Goal: Information Seeking & Learning: Learn about a topic

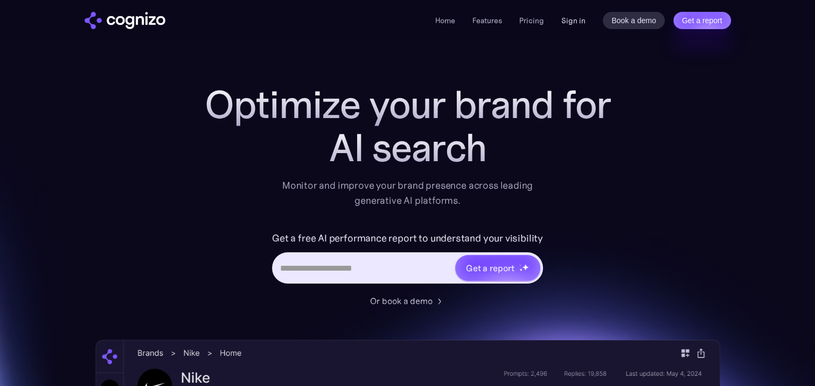
click at [571, 20] on link "Sign in" at bounding box center [573, 20] width 24 height 13
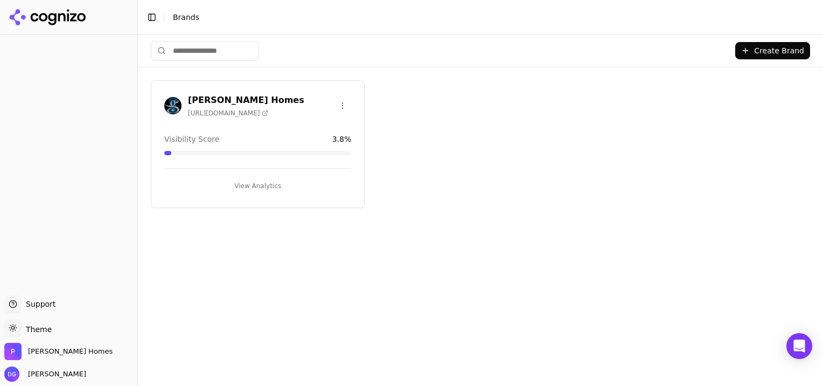
click at [265, 185] on button "View Analytics" at bounding box center [257, 185] width 187 height 17
click at [264, 181] on button "View Analytics" at bounding box center [257, 185] width 187 height 17
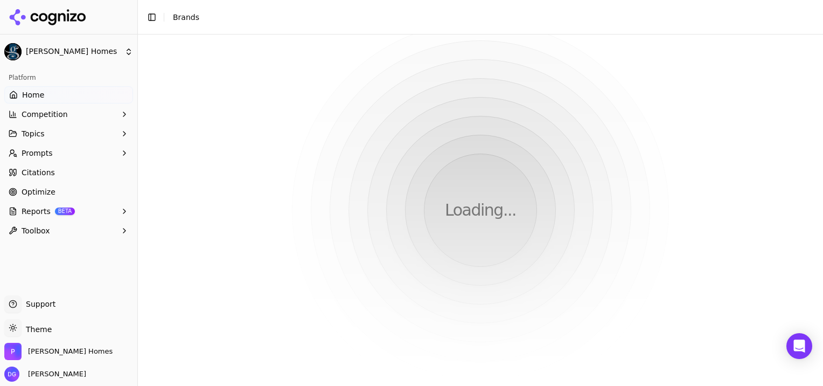
click at [245, 190] on div "Loading..." at bounding box center [480, 209] width 685 height 351
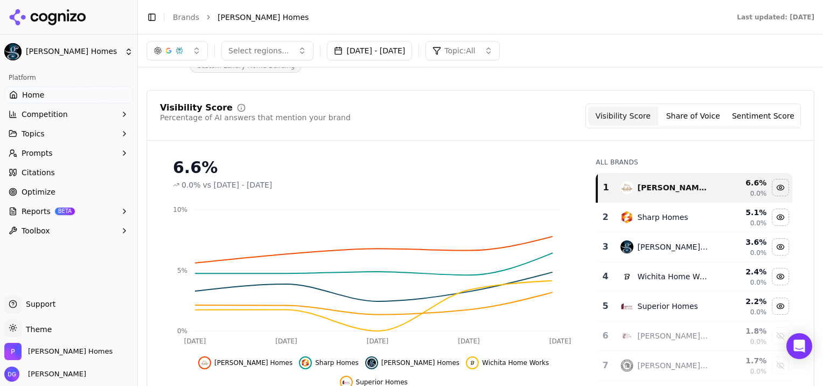
scroll to position [55, 0]
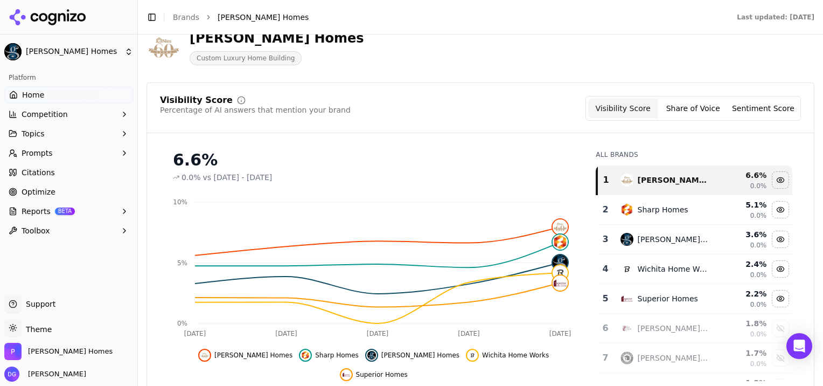
click at [695, 109] on button "Share of Voice" at bounding box center [693, 108] width 70 height 19
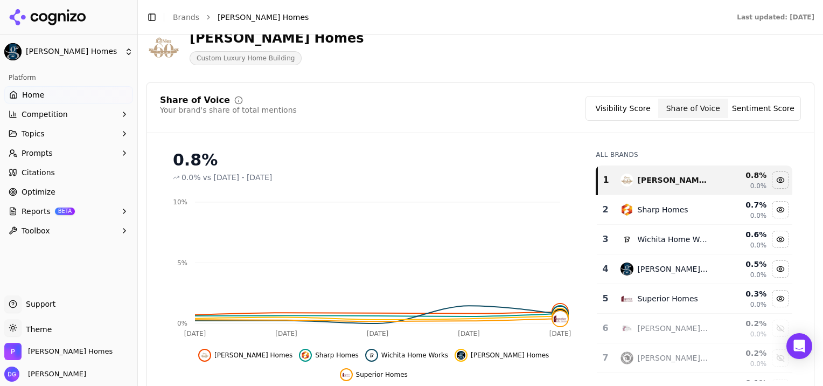
click at [767, 107] on button "Sentiment Score" at bounding box center [763, 108] width 70 height 19
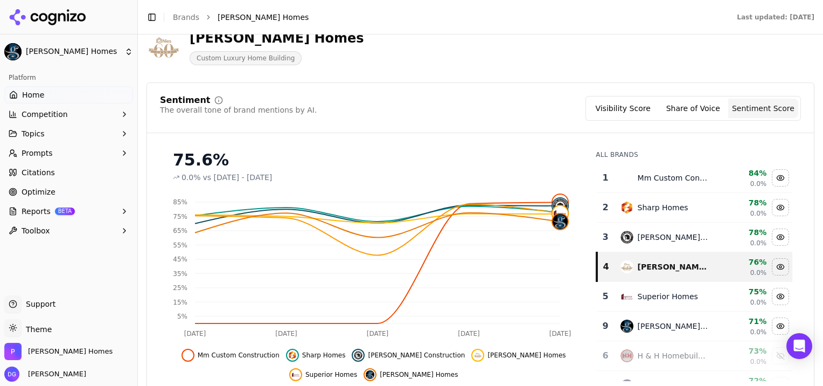
scroll to position [0, 0]
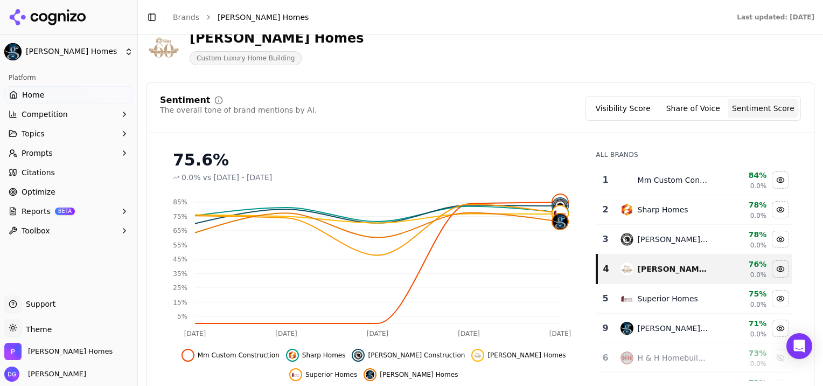
click at [35, 173] on span "Citations" at bounding box center [38, 172] width 33 height 11
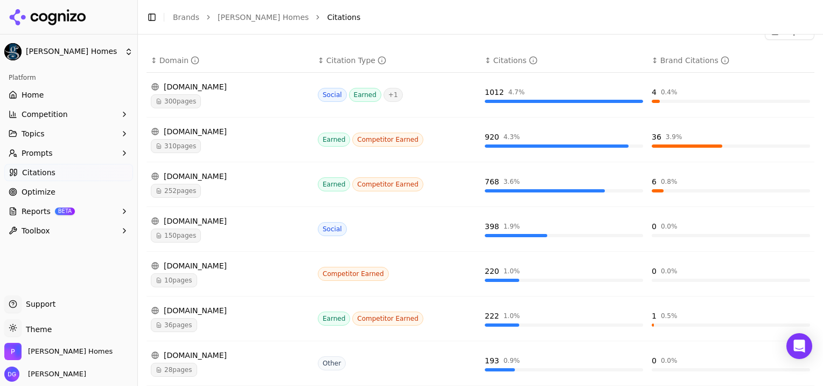
scroll to position [182, 0]
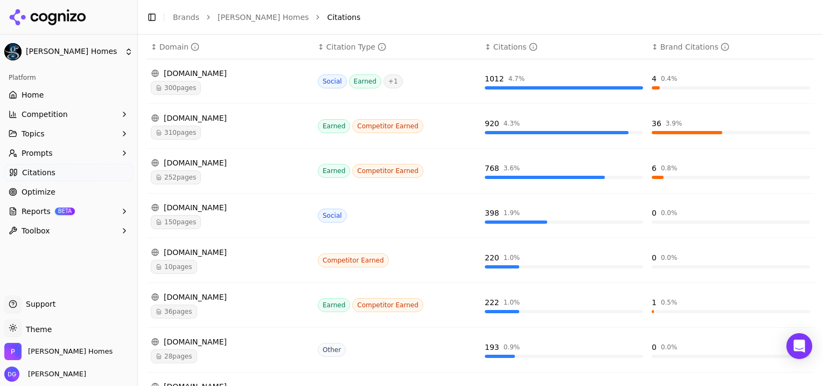
click at [32, 189] on span "Optimize" at bounding box center [39, 191] width 34 height 11
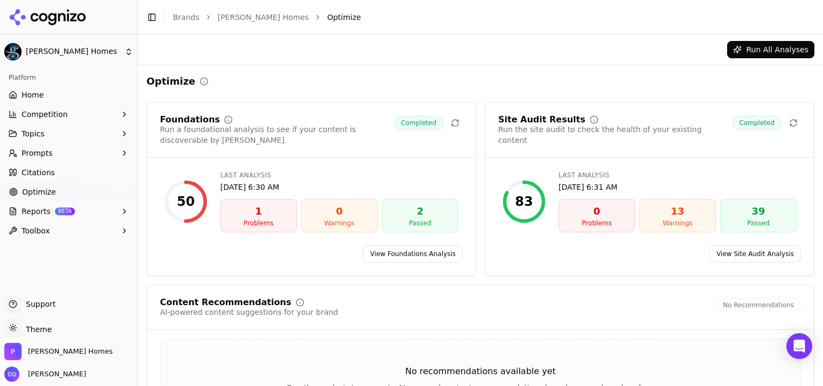
click at [437, 253] on link "View Foundations Analysis" at bounding box center [413, 253] width 100 height 17
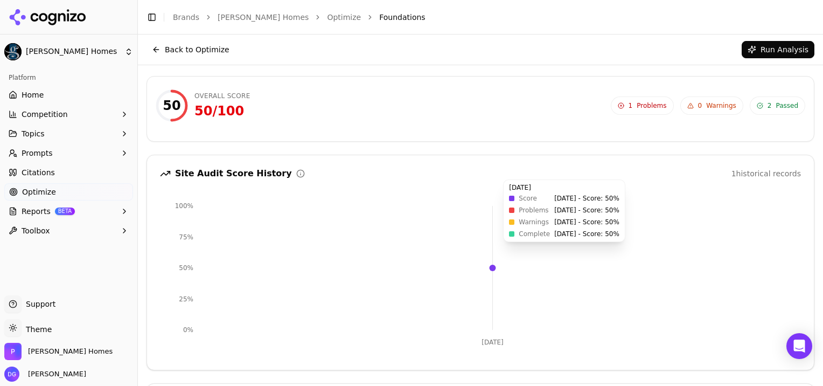
scroll to position [26, 0]
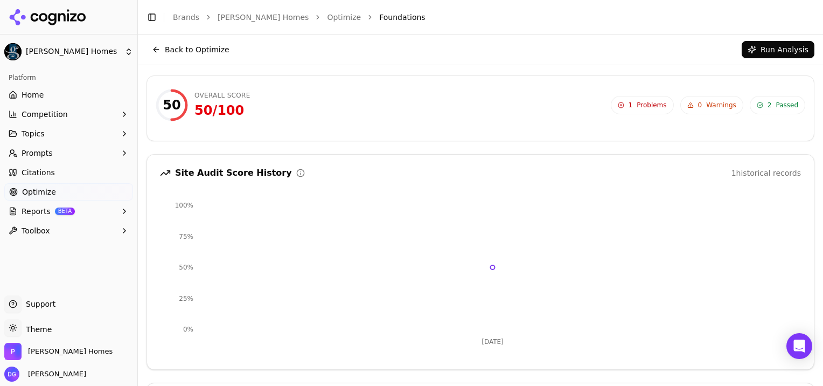
click at [31, 194] on span "Optimize" at bounding box center [39, 191] width 34 height 11
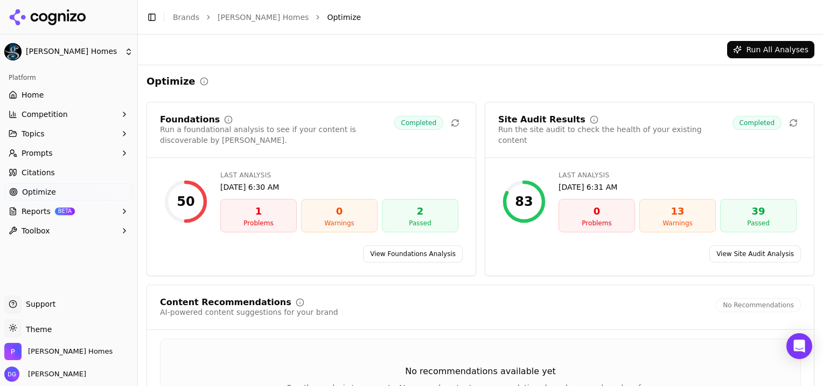
click at [754, 255] on link "View Site Audit Analysis" at bounding box center [756, 253] width 92 height 17
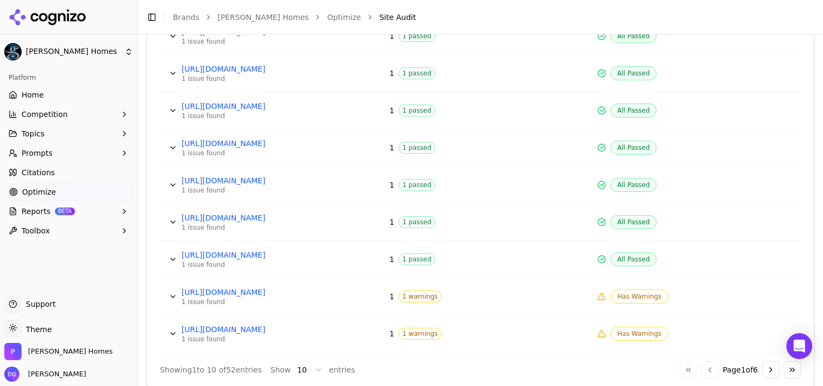
scroll to position [566, 0]
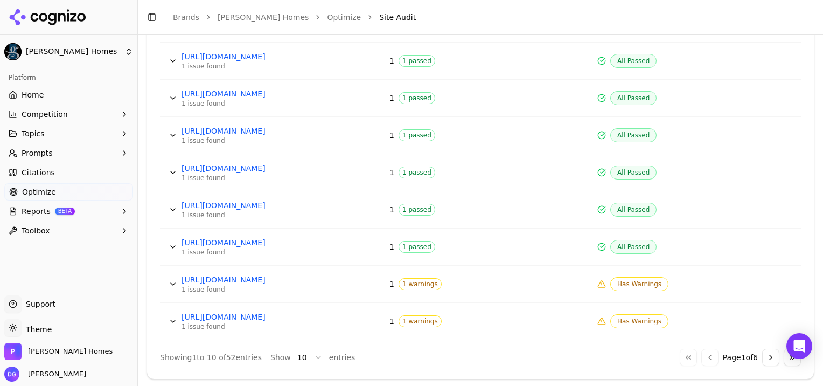
click at [634, 284] on span "Has Warnings" at bounding box center [639, 284] width 58 height 14
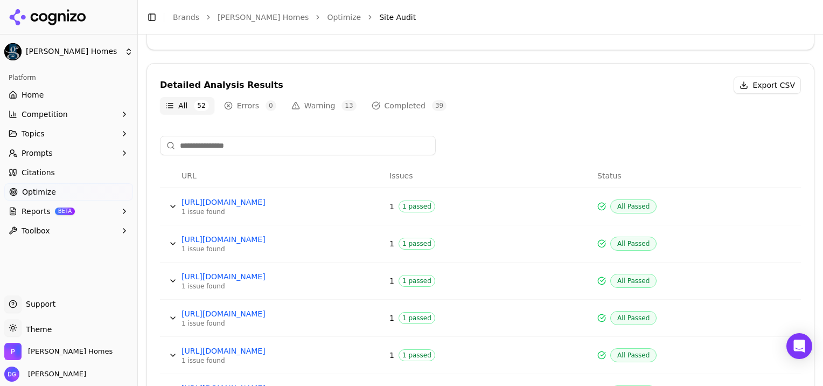
scroll to position [347, 0]
click at [318, 106] on button "Warning 13" at bounding box center [324, 104] width 76 height 17
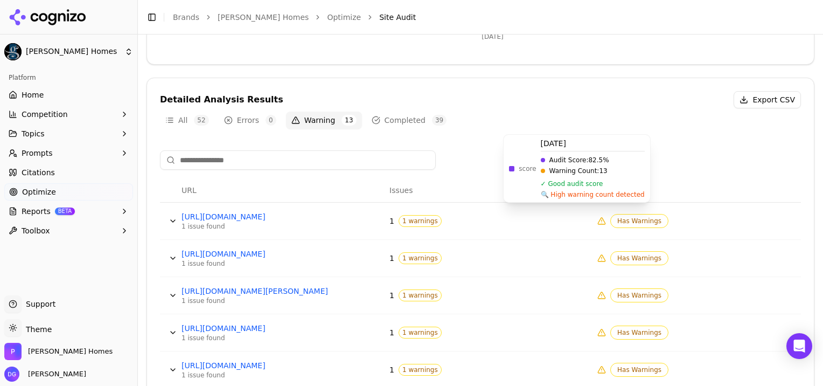
scroll to position [333, 0]
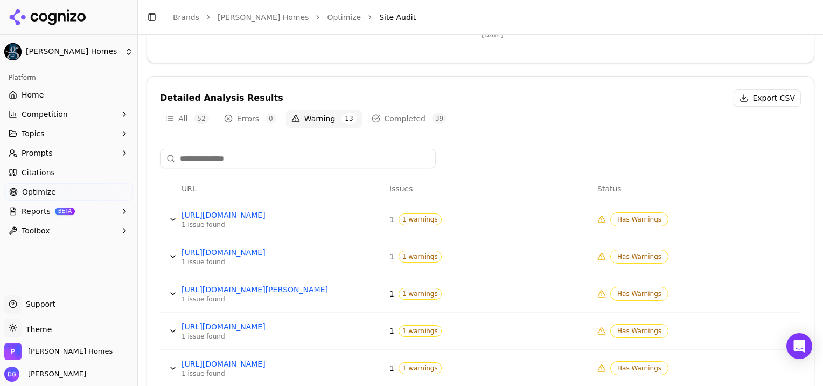
click at [402, 120] on button "Completed 39" at bounding box center [409, 118] width 86 height 17
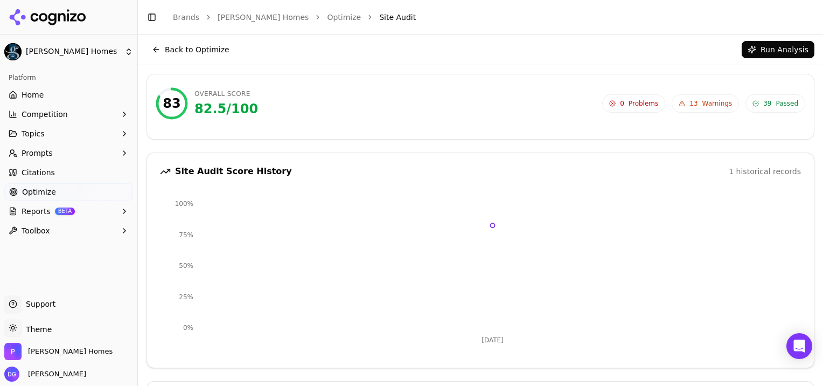
scroll to position [29, 0]
click at [36, 212] on span "Reports" at bounding box center [36, 211] width 29 height 11
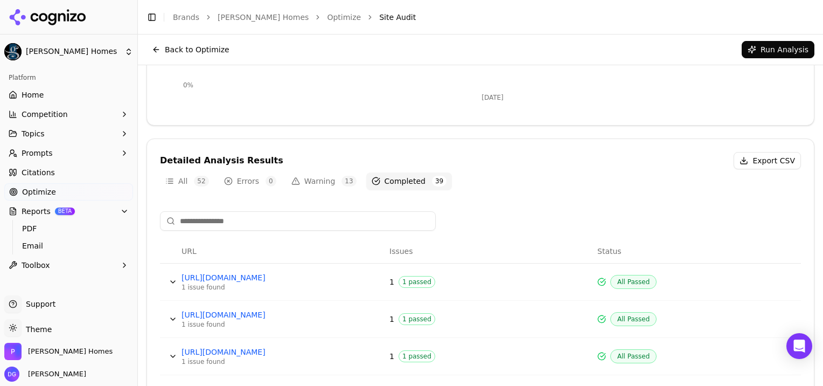
scroll to position [252, 0]
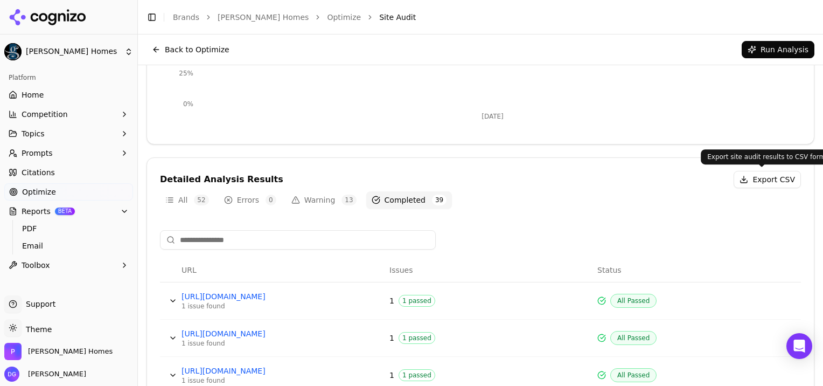
click at [761, 182] on button "Export CSV" at bounding box center [767, 179] width 67 height 17
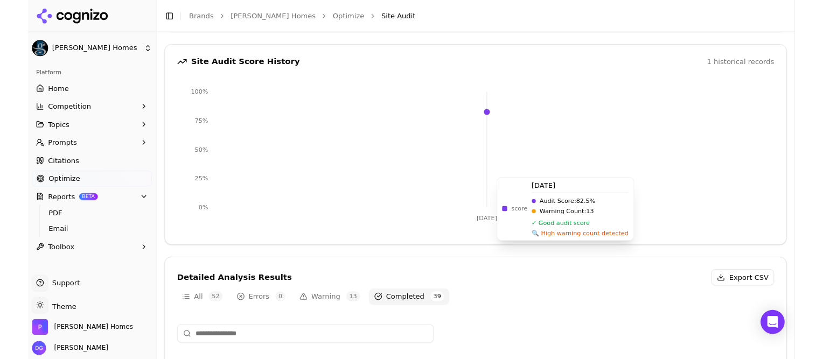
scroll to position [134, 0]
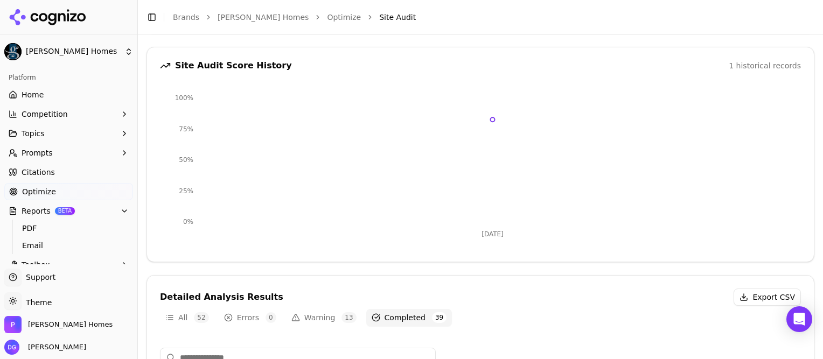
click at [50, 128] on button "Topics" at bounding box center [68, 133] width 129 height 17
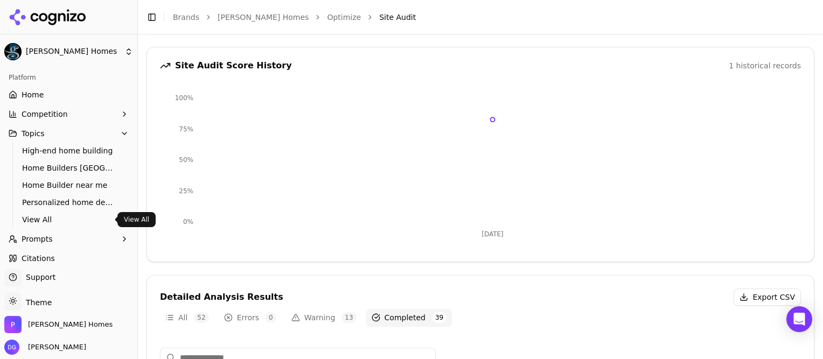
click at [40, 219] on span "View All" at bounding box center [69, 219] width 94 height 11
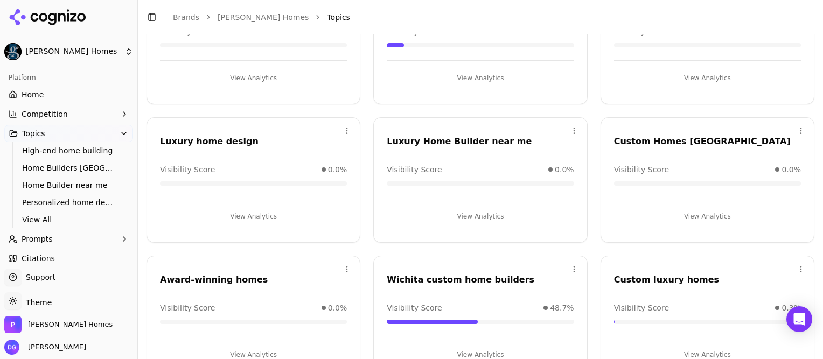
scroll to position [430, 0]
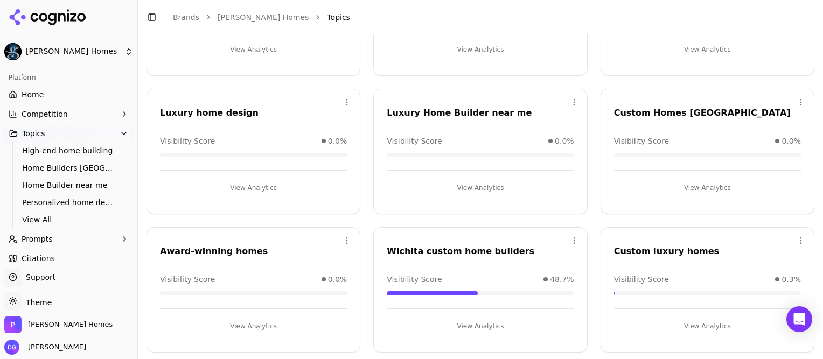
click at [477, 188] on button "View Analytics" at bounding box center [480, 187] width 187 height 17
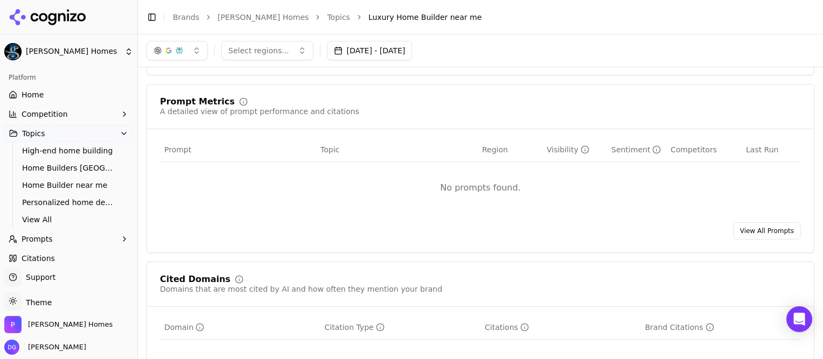
scroll to position [366, 0]
click at [43, 241] on span "Prompts" at bounding box center [37, 239] width 31 height 11
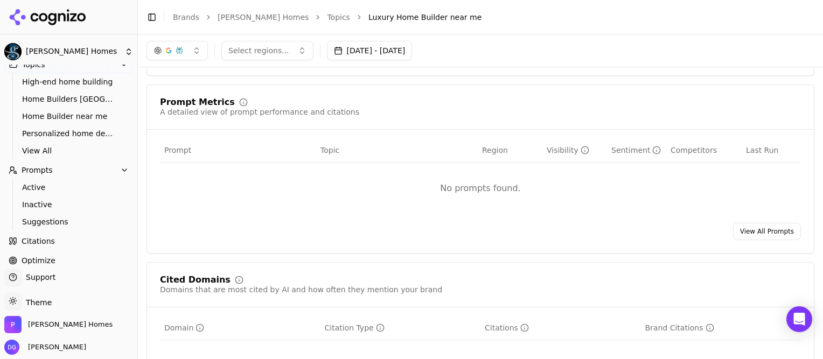
scroll to position [122, 0]
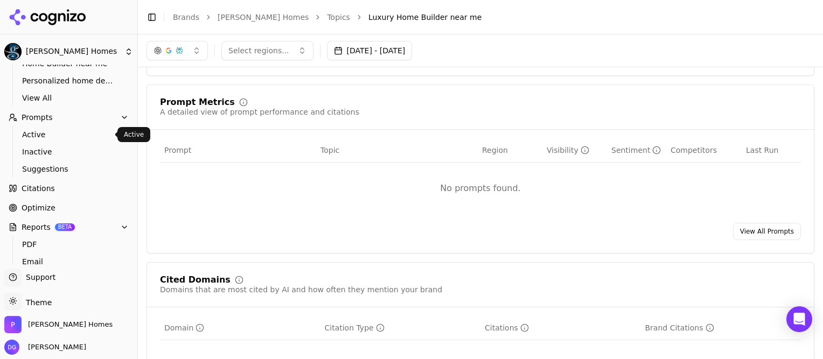
click at [41, 134] on span "Active" at bounding box center [69, 134] width 94 height 11
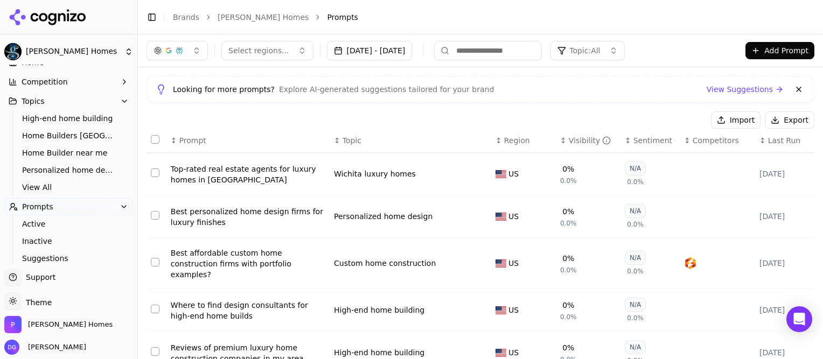
scroll to position [30, 0]
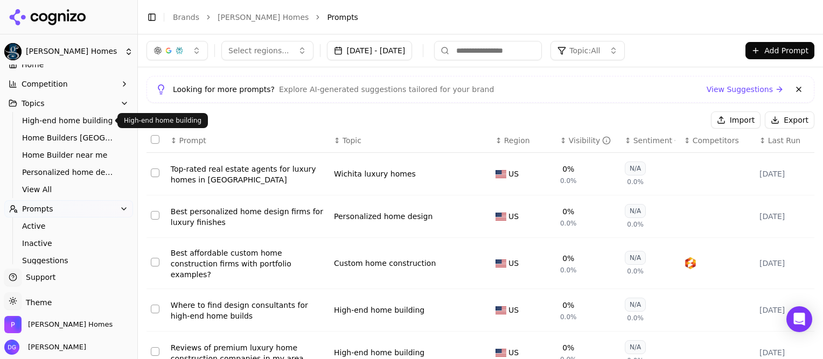
click at [51, 122] on span "High-end home building" at bounding box center [69, 120] width 94 height 11
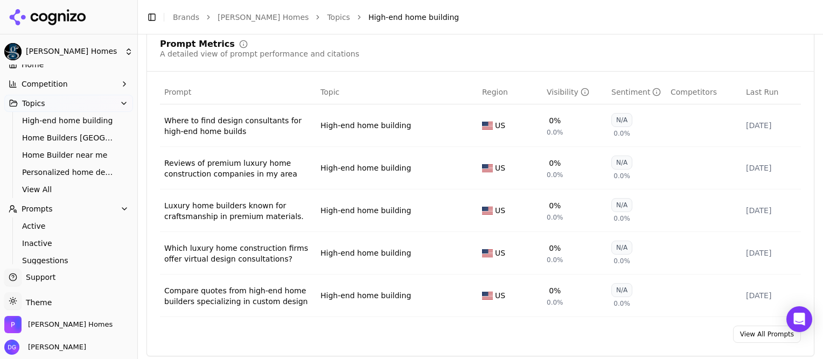
scroll to position [425, 0]
click at [216, 121] on div "Where to find design consultants for high-end home builds" at bounding box center [238, 126] width 148 height 22
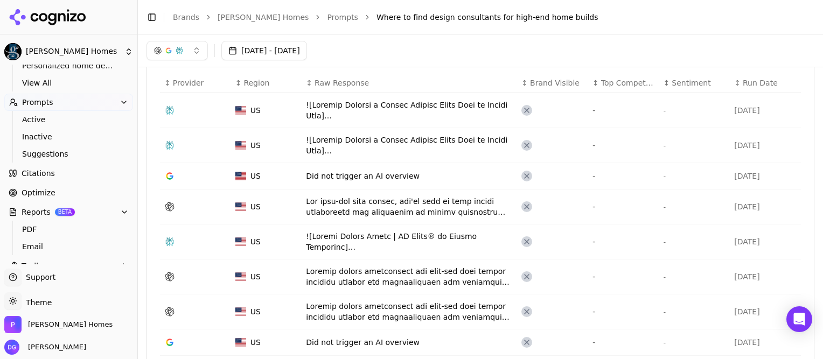
scroll to position [151, 0]
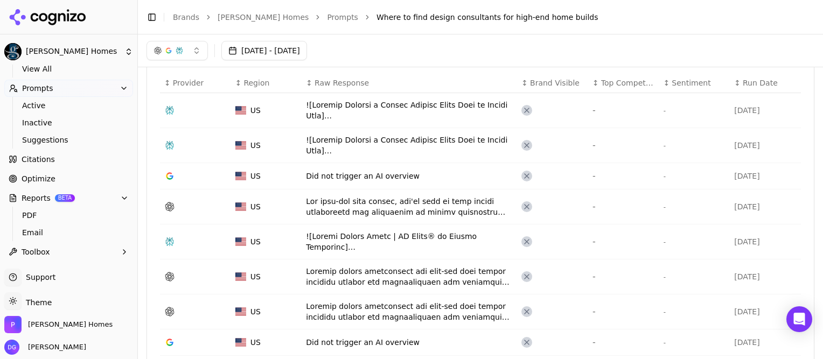
click at [39, 157] on span "Citations" at bounding box center [38, 159] width 33 height 11
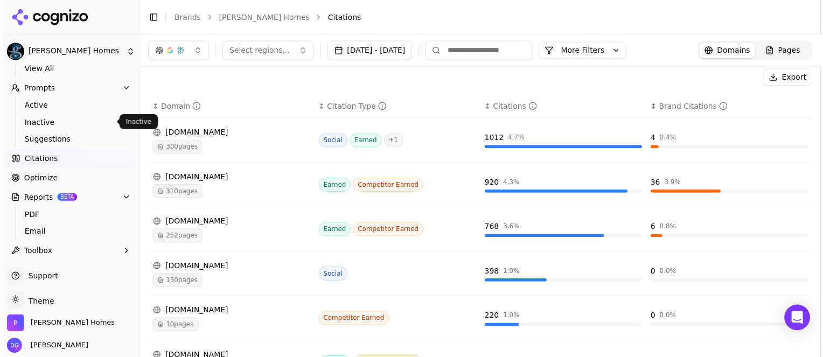
scroll to position [121, 0]
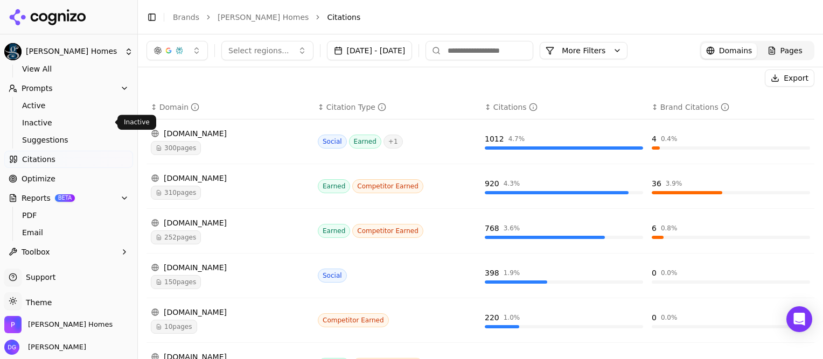
click at [189, 136] on div "[DOMAIN_NAME]" at bounding box center [230, 133] width 158 height 11
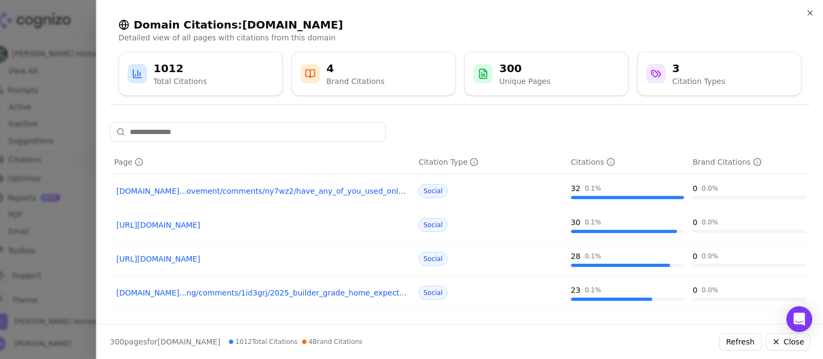
click at [208, 192] on link "[DOMAIN_NAME]...ovement/comments/ny7wz2/have_any_of_you_used_online_interior_de…" at bounding box center [261, 191] width 291 height 11
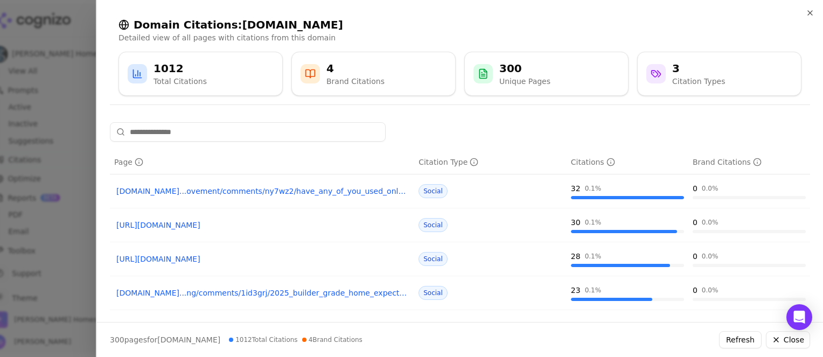
scroll to position [233, 0]
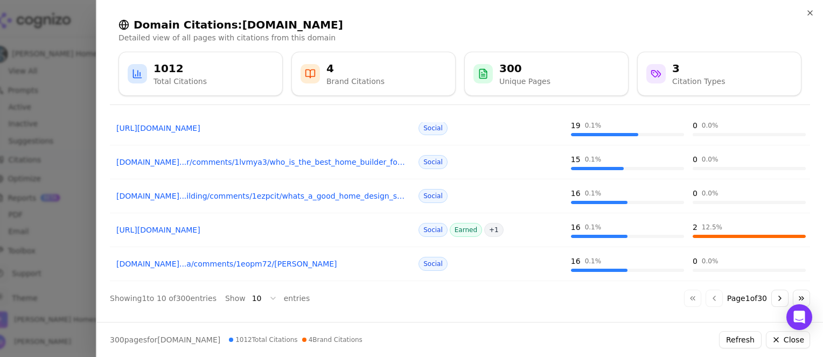
click at [348, 229] on link "[URL][DOMAIN_NAME]" at bounding box center [261, 230] width 291 height 11
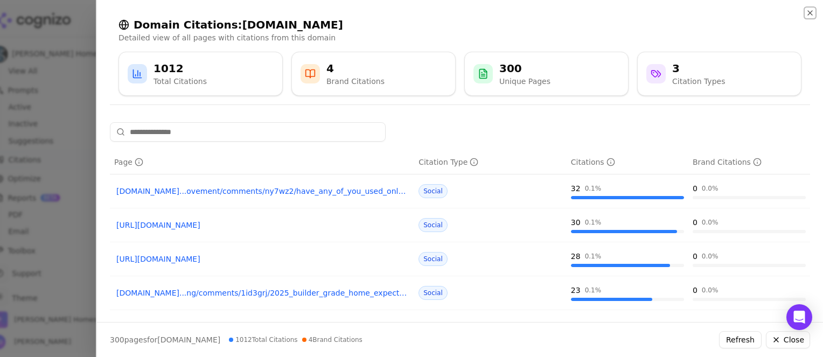
click at [811, 11] on icon "button" at bounding box center [810, 13] width 9 height 9
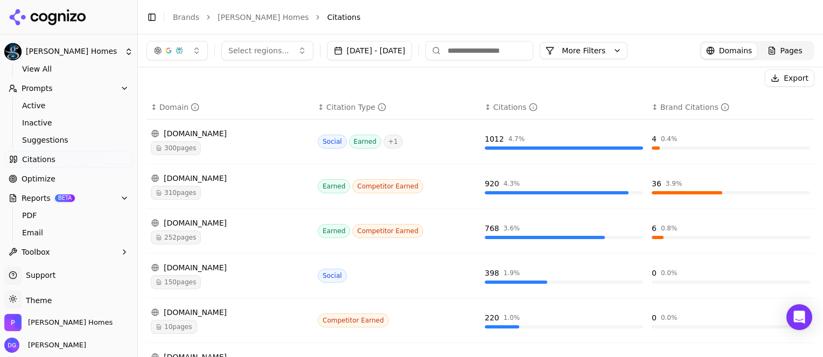
click at [628, 50] on button "More Filters" at bounding box center [584, 50] width 88 height 17
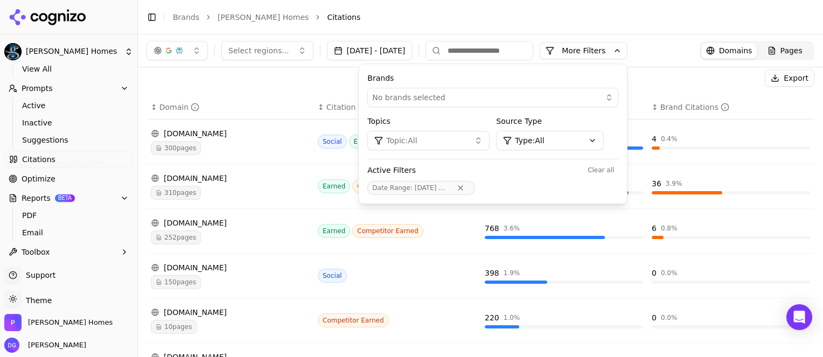
click at [493, 100] on div "No brands selected" at bounding box center [485, 97] width 226 height 11
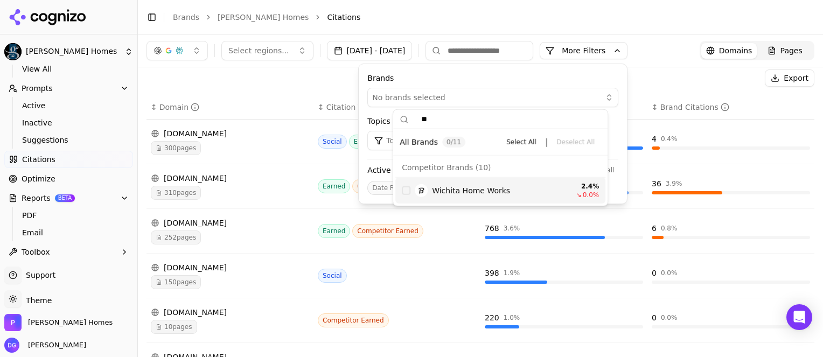
type input "*"
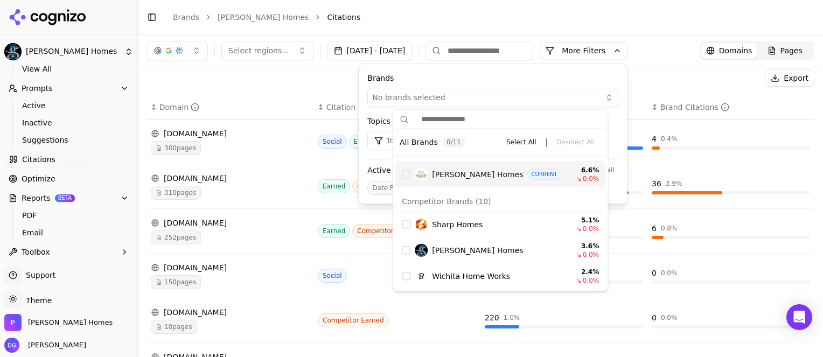
scroll to position [16, 0]
click at [323, 82] on div "Export" at bounding box center [481, 77] width 668 height 17
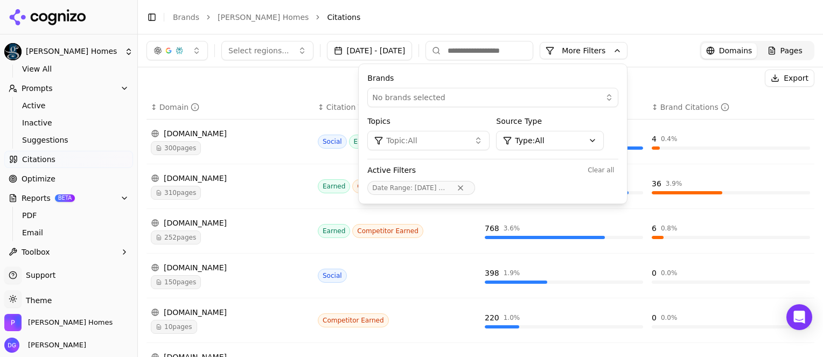
click at [235, 93] on div "Export ↕ Domain ↕ Citation Type ↕ Citations ↕ Brand Citations [DOMAIN_NAME] 300…" at bounding box center [481, 330] width 668 height 523
click at [490, 139] on button "Topic: All" at bounding box center [428, 140] width 122 height 19
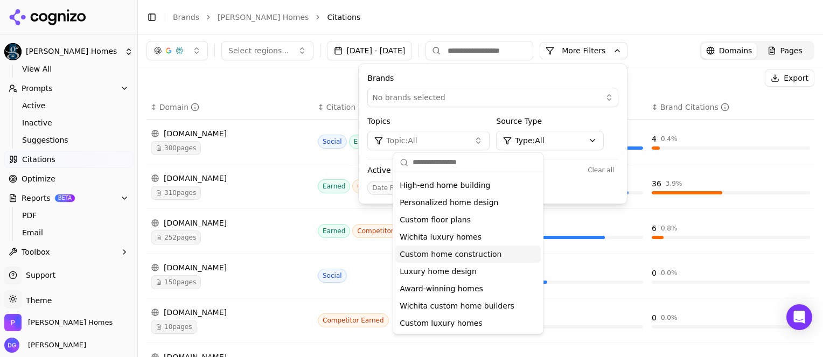
scroll to position [0, 0]
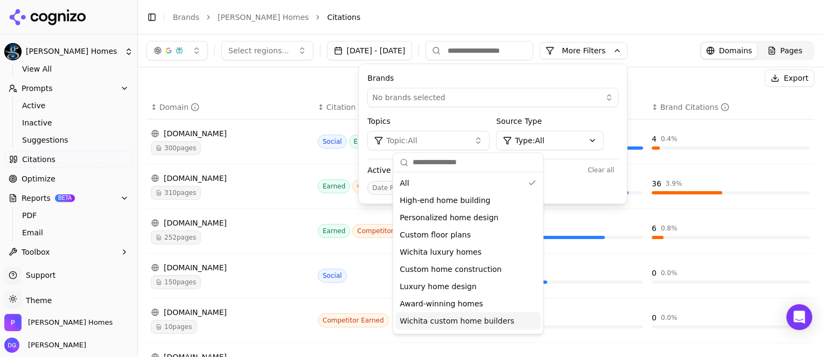
click at [490, 322] on span "Wichita custom home builders" at bounding box center [457, 321] width 115 height 11
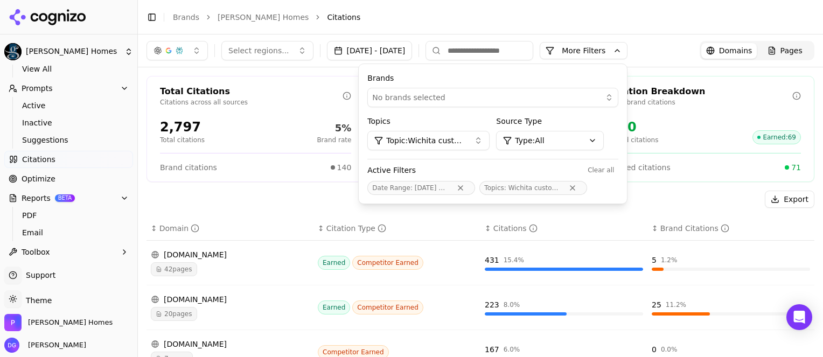
click at [270, 219] on th "↕ Domain" at bounding box center [230, 229] width 167 height 24
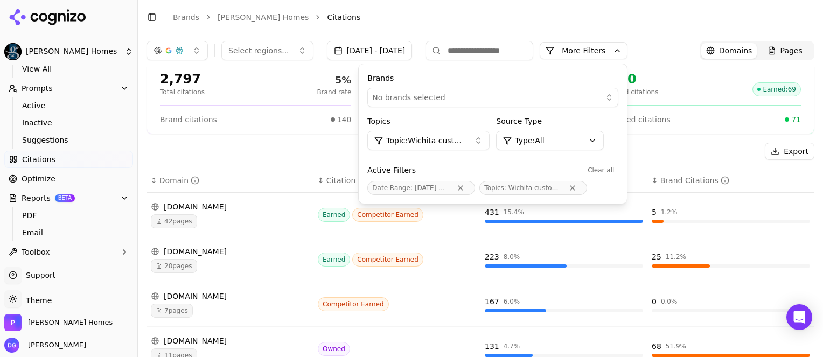
scroll to position [46, 0]
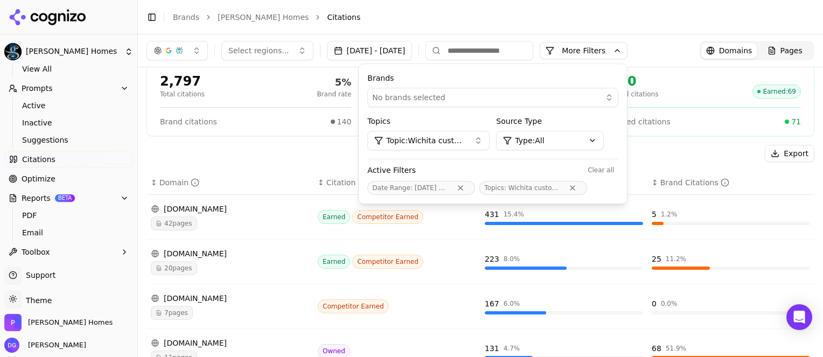
click at [575, 76] on label "Brands" at bounding box center [492, 78] width 251 height 11
click at [615, 51] on button "More Filters" at bounding box center [584, 50] width 88 height 17
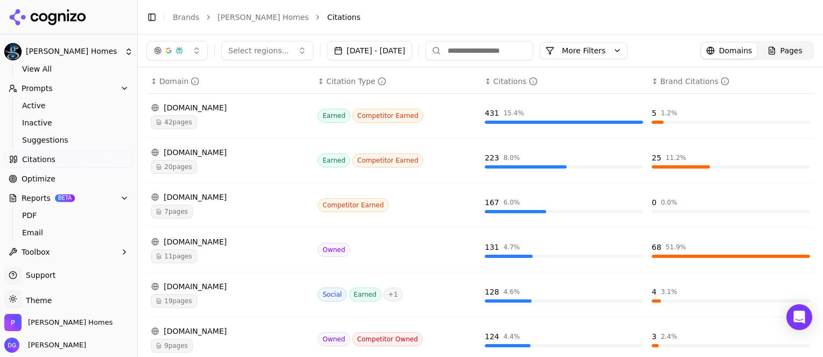
scroll to position [147, 0]
click at [213, 160] on div "20 pages" at bounding box center [230, 167] width 158 height 14
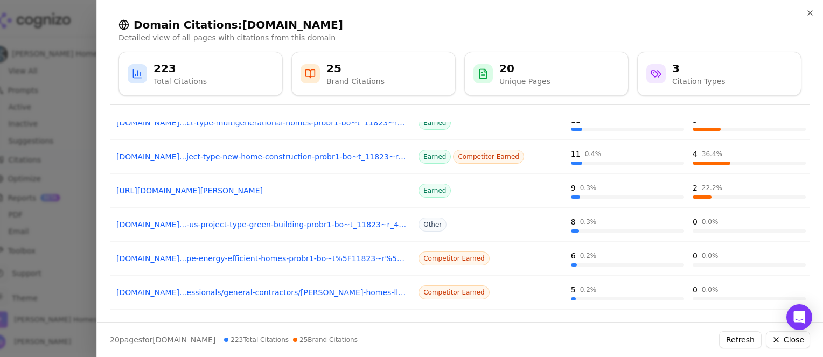
scroll to position [206, 0]
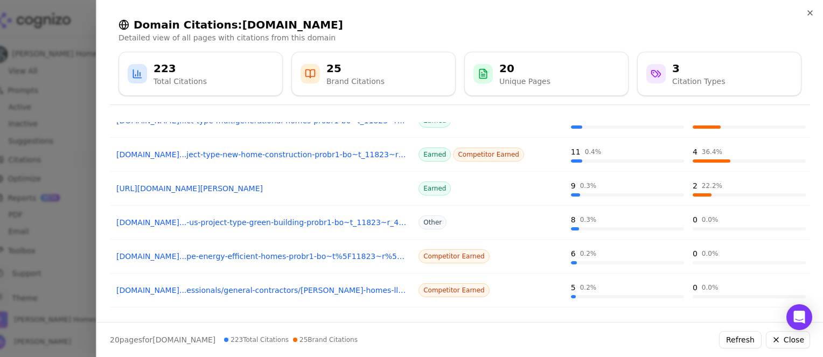
click at [248, 256] on link "[DOMAIN_NAME]...pe-energy-efficient-homes-probr1-bo~t%5F11823~r%5F4281730~sv%5F…" at bounding box center [261, 256] width 291 height 11
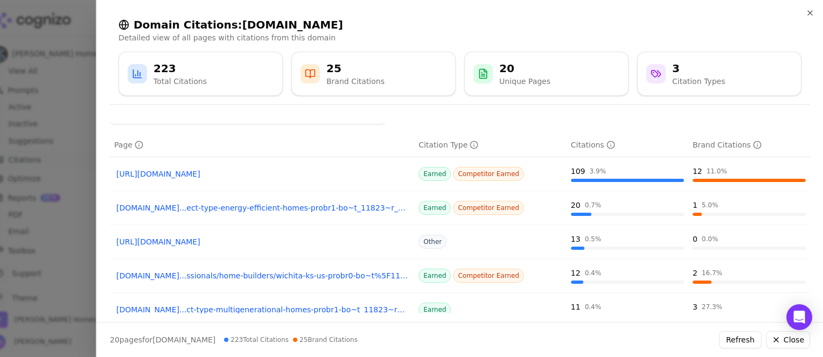
scroll to position [0, 0]
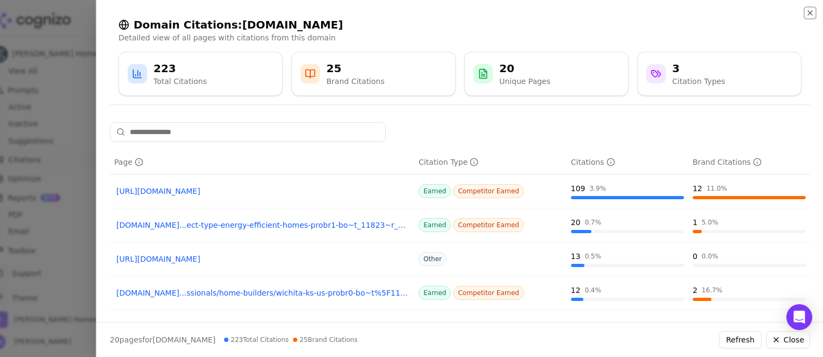
click at [811, 13] on icon "button" at bounding box center [810, 13] width 9 height 9
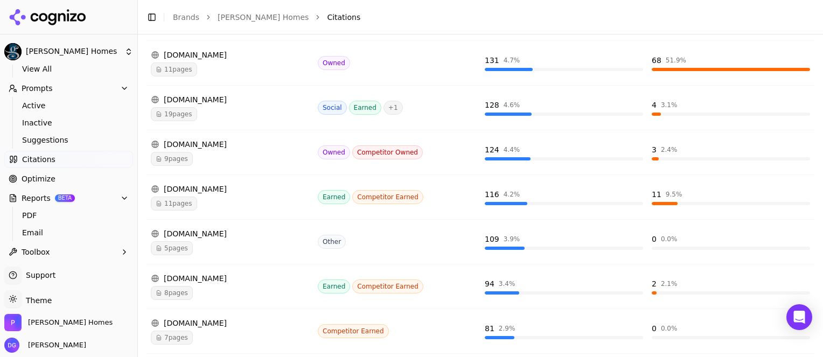
scroll to position [335, 0]
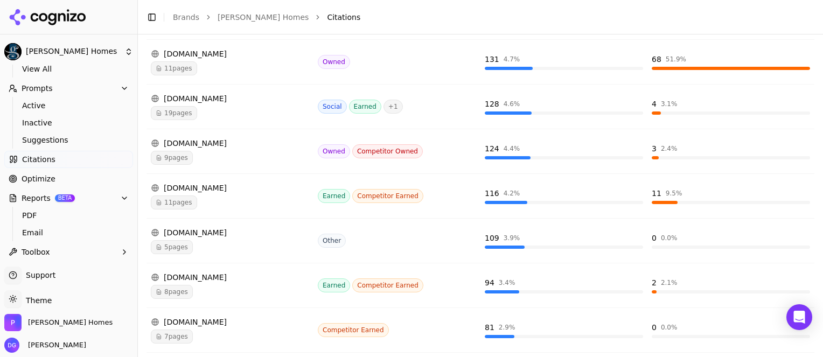
click at [266, 151] on div "9 pages" at bounding box center [230, 158] width 158 height 14
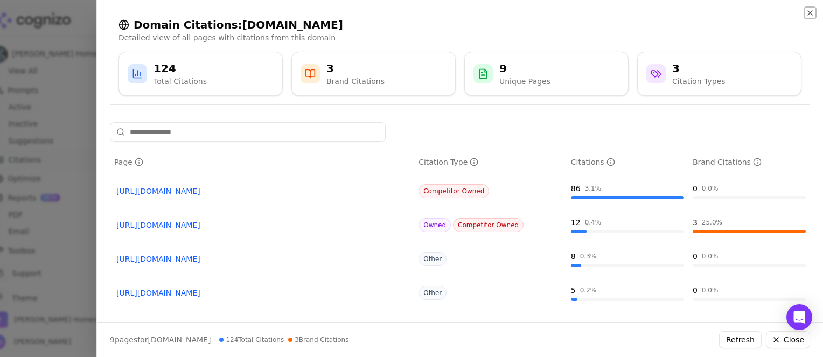
click at [810, 11] on icon "button" at bounding box center [810, 13] width 9 height 9
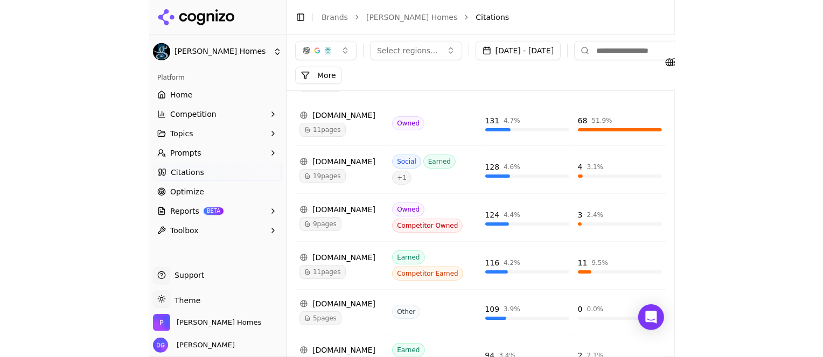
scroll to position [281, 0]
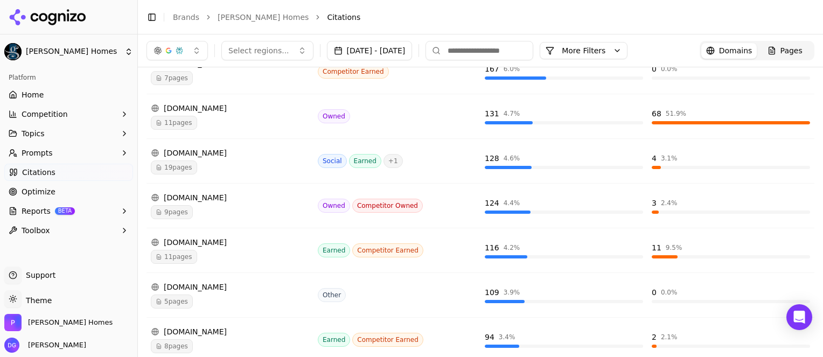
click at [208, 195] on div "[DOMAIN_NAME]" at bounding box center [230, 197] width 158 height 11
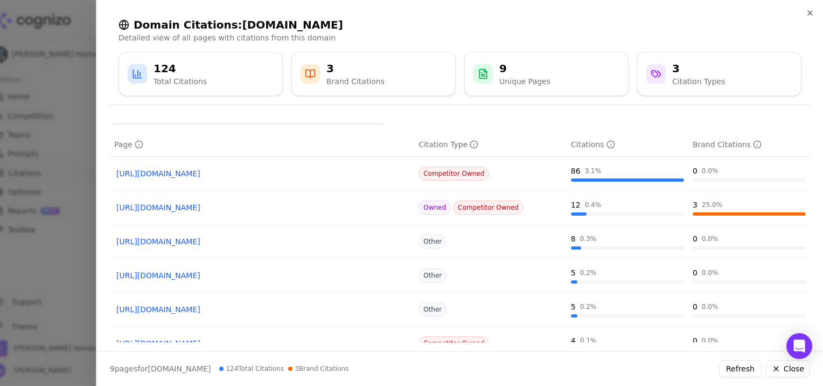
scroll to position [17, 0]
click at [223, 207] on link "[URL][DOMAIN_NAME]" at bounding box center [261, 208] width 291 height 11
click at [816, 10] on div "Domain Citations: paulgrayhomes.com Detailed view of all pages with citations f…" at bounding box center [460, 57] width 726 height 114
click at [810, 12] on icon "button" at bounding box center [810, 13] width 4 height 4
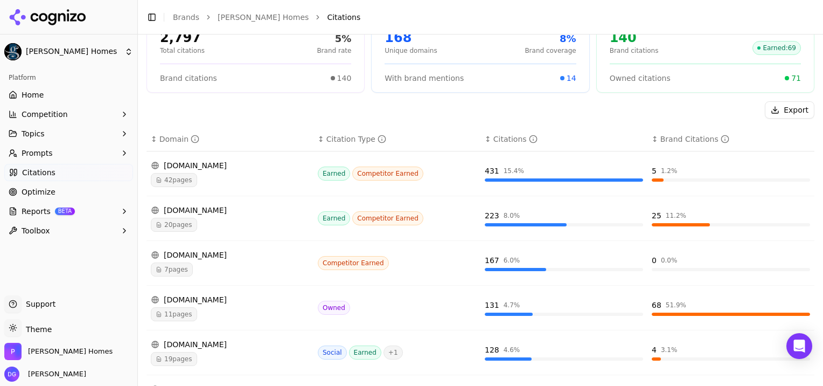
scroll to position [90, 0]
click at [61, 112] on span "Competition" at bounding box center [45, 114] width 46 height 11
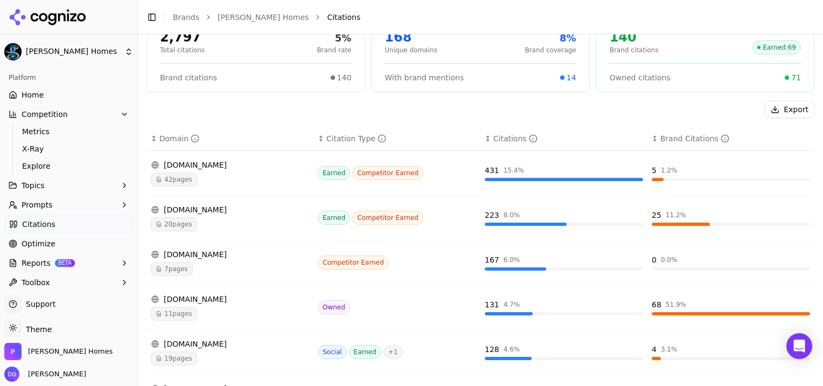
click at [53, 186] on button "Topics" at bounding box center [68, 185] width 129 height 17
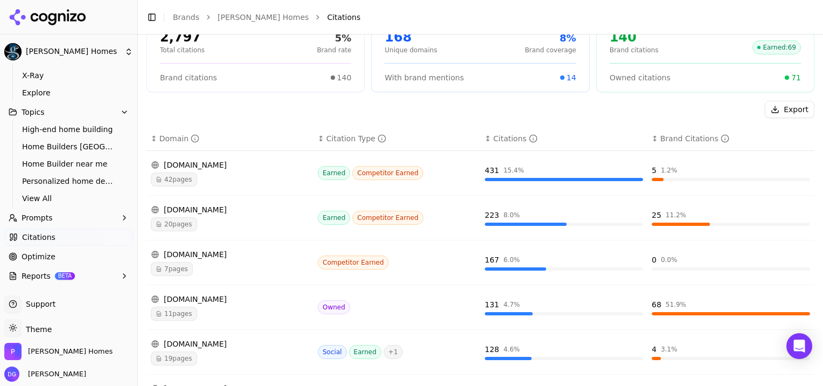
scroll to position [91, 0]
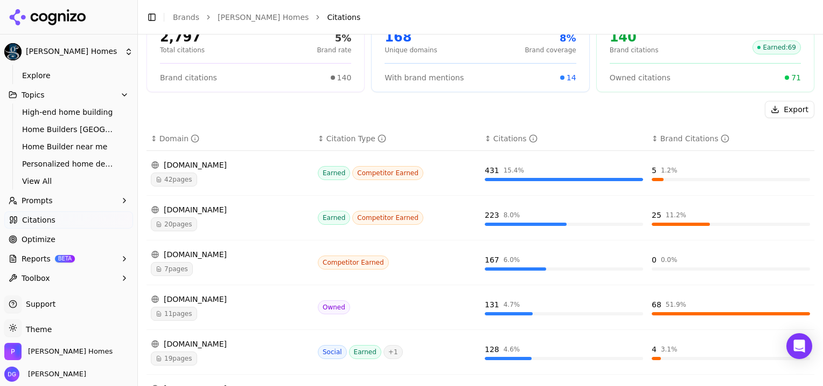
click at [44, 199] on span "Prompts" at bounding box center [37, 200] width 31 height 11
click at [43, 219] on span "Citations" at bounding box center [38, 219] width 33 height 11
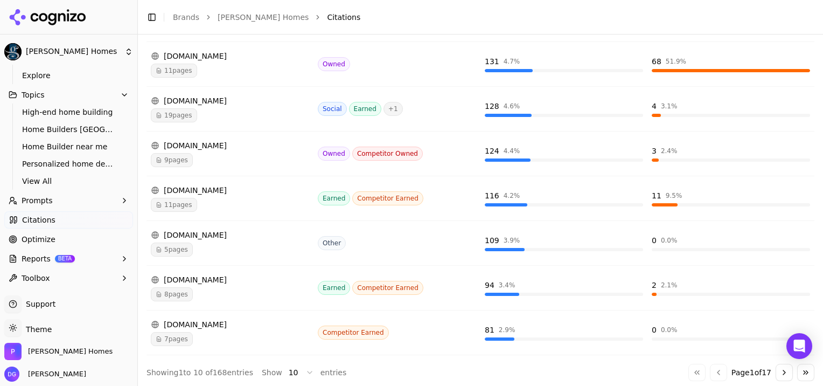
scroll to position [0, 0]
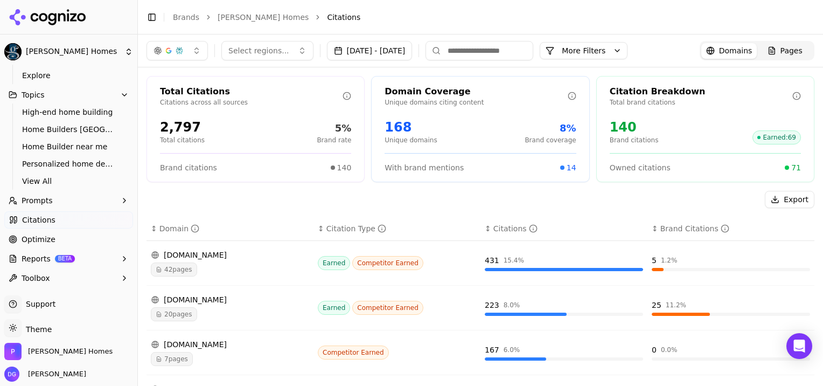
click at [784, 202] on button "Export" at bounding box center [790, 199] width 50 height 17
